Goal: Task Accomplishment & Management: Use online tool/utility

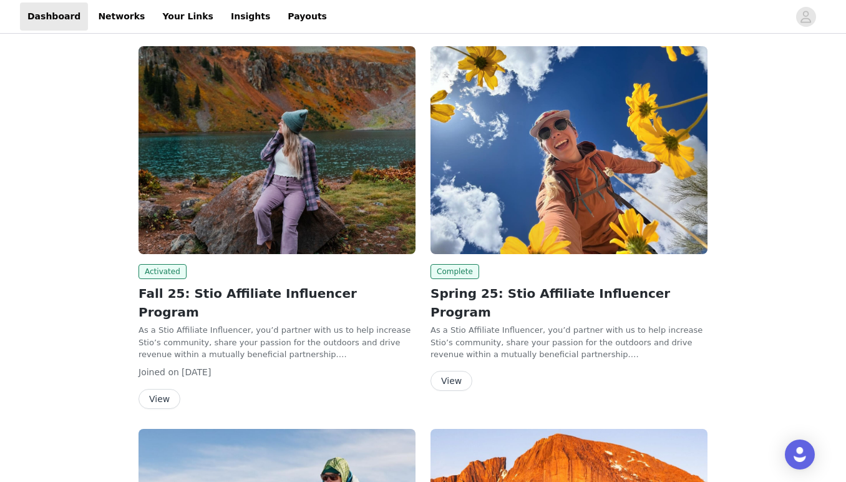
scroll to position [64, 0]
click at [165, 389] on button "View" at bounding box center [159, 399] width 42 height 20
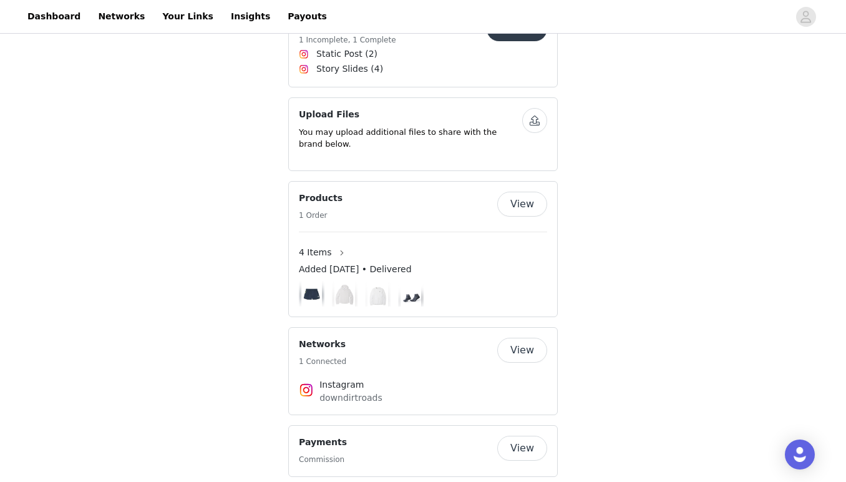
scroll to position [750, 0]
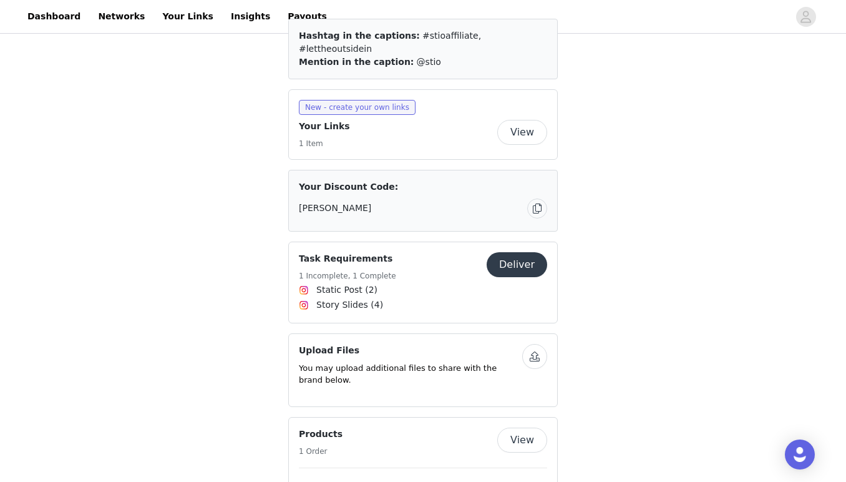
click at [531, 252] on button "Deliver" at bounding box center [517, 264] width 61 height 25
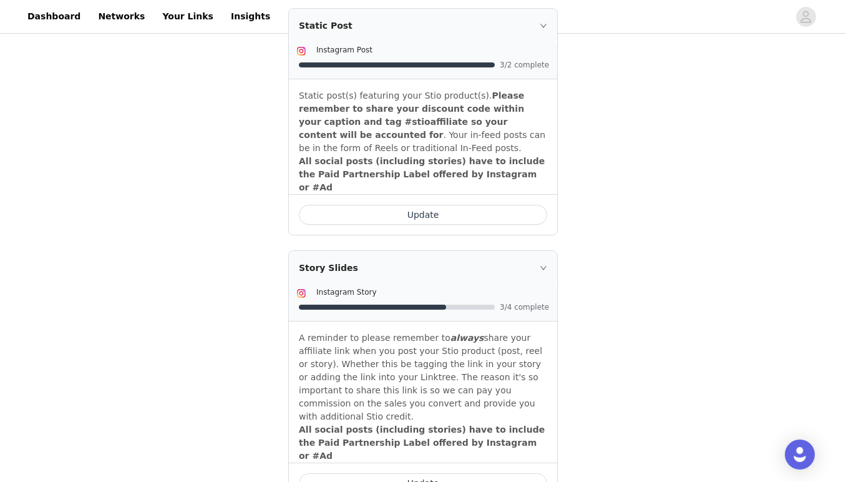
scroll to position [396, 0]
click at [443, 473] on button "Update" at bounding box center [423, 483] width 248 height 20
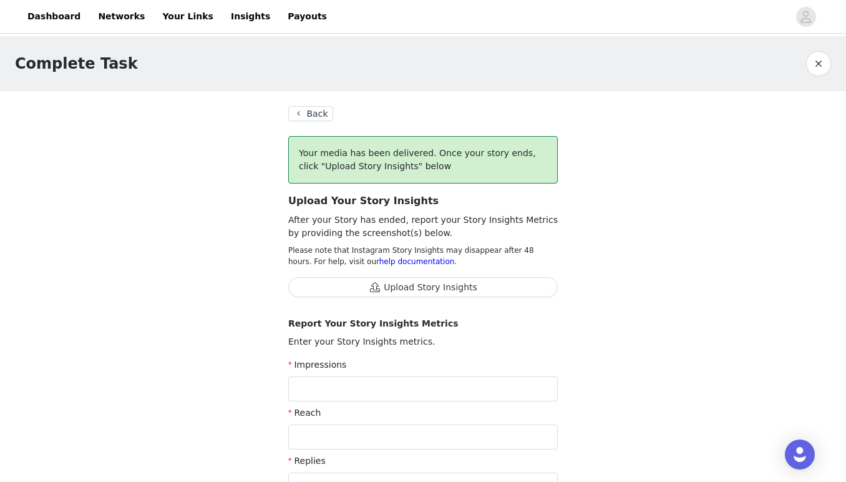
click at [296, 111] on button "Back" at bounding box center [310, 113] width 45 height 15
